Goal: Register for event/course

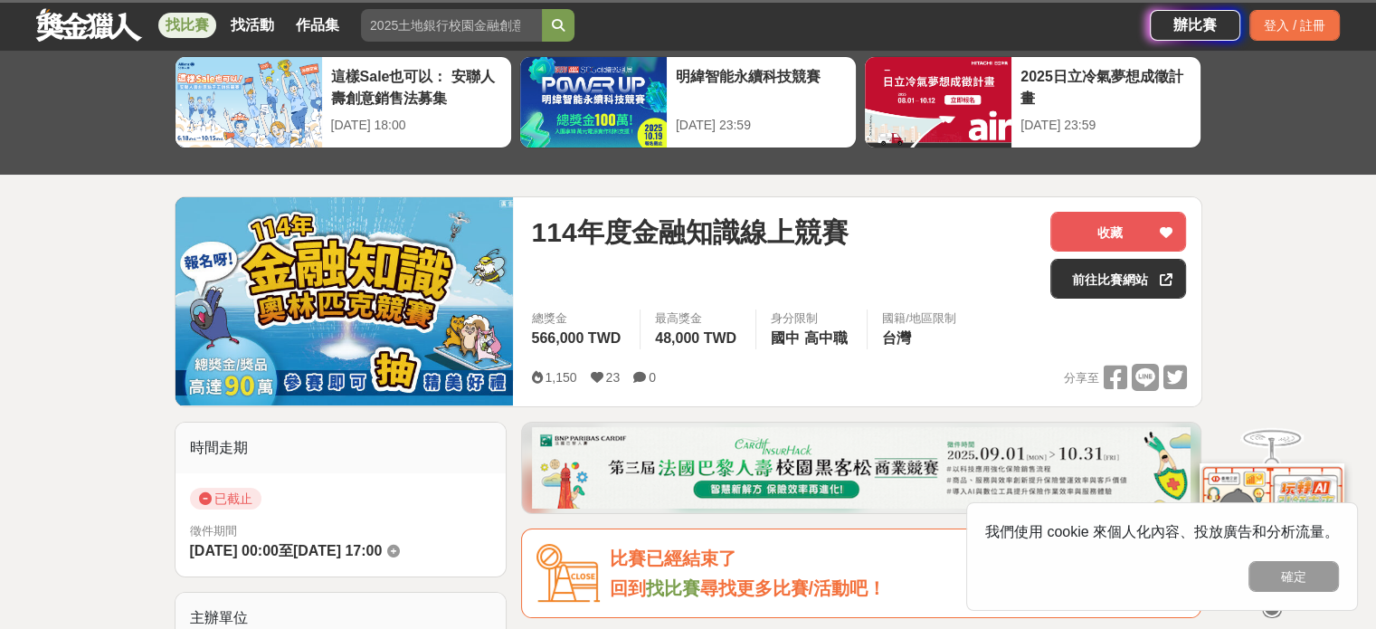
scroll to position [90, 0]
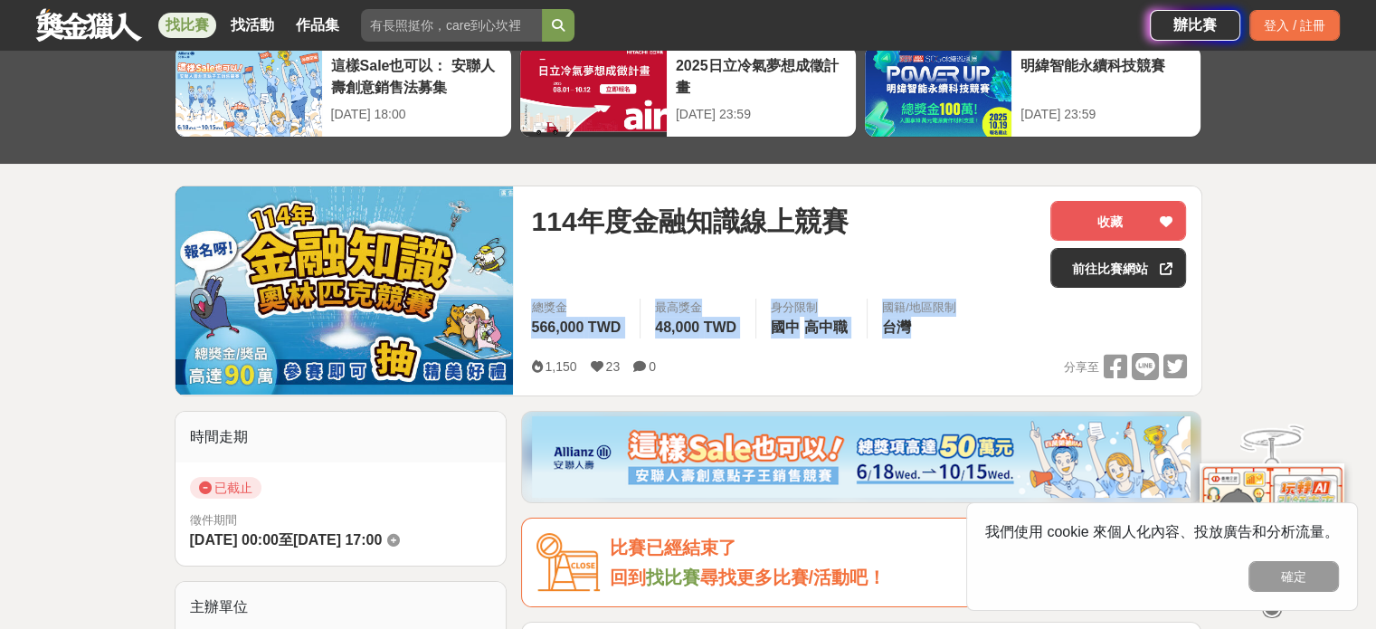
drag, startPoint x: 526, startPoint y: 304, endPoint x: 948, endPoint y: 328, distance: 423.1
click at [948, 328] on div "總獎金 566,000 TWD 最高獎金 48,000 TWD 身分限制 國中 高中職 國籍/地區限制 台灣" at bounding box center [859, 324] width 684 height 51
click at [948, 328] on div "國籍/地區限制 台灣" at bounding box center [919, 319] width 104 height 40
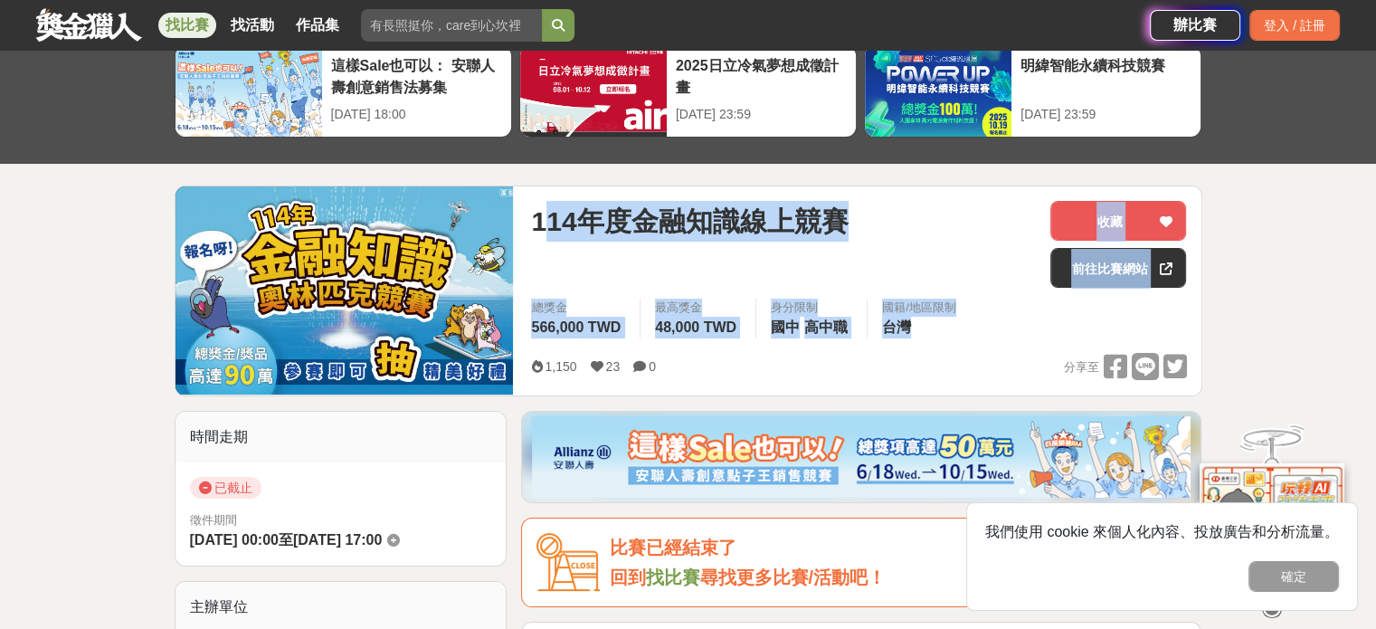
drag, startPoint x: 948, startPoint y: 328, endPoint x: 542, endPoint y: 230, distance: 418.0
click at [542, 230] on div "114年度金融知識線上競賽 收藏 前往比賽網站 總獎金 566,000 TWD 最高獎金 48,000 TWD 身分限制 國中 高中職 國籍/地區限制 台灣 …" at bounding box center [859, 290] width 684 height 209
click at [542, 230] on span "114年度金融知識線上競賽" at bounding box center [689, 221] width 317 height 41
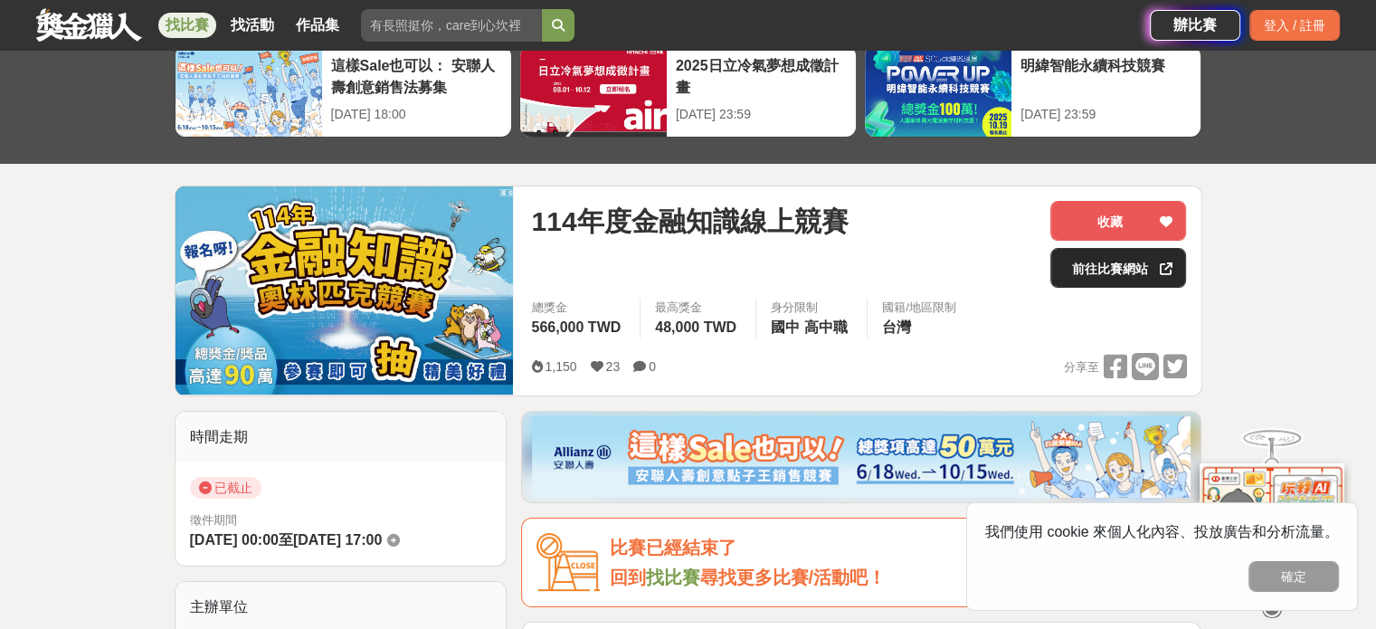
click at [1127, 283] on link "前往比賽網站" at bounding box center [1118, 268] width 136 height 40
